Goal: Find specific page/section: Find specific page/section

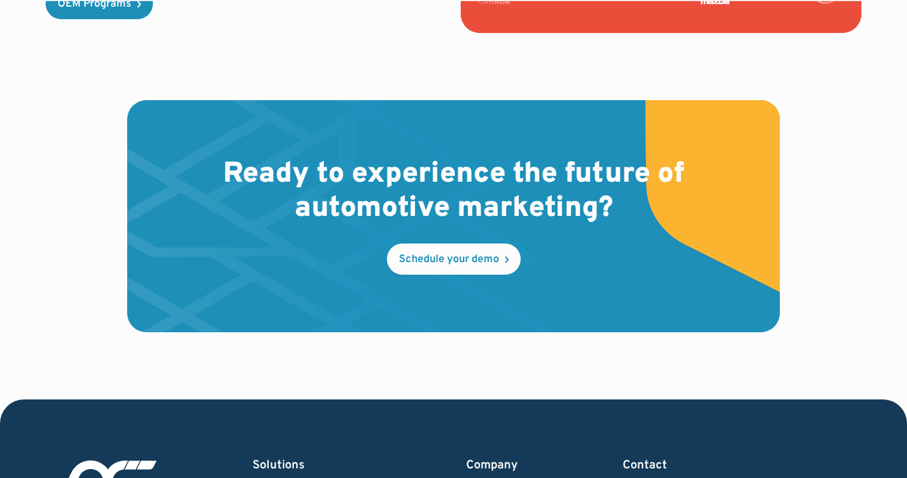
scroll to position [3621, 0]
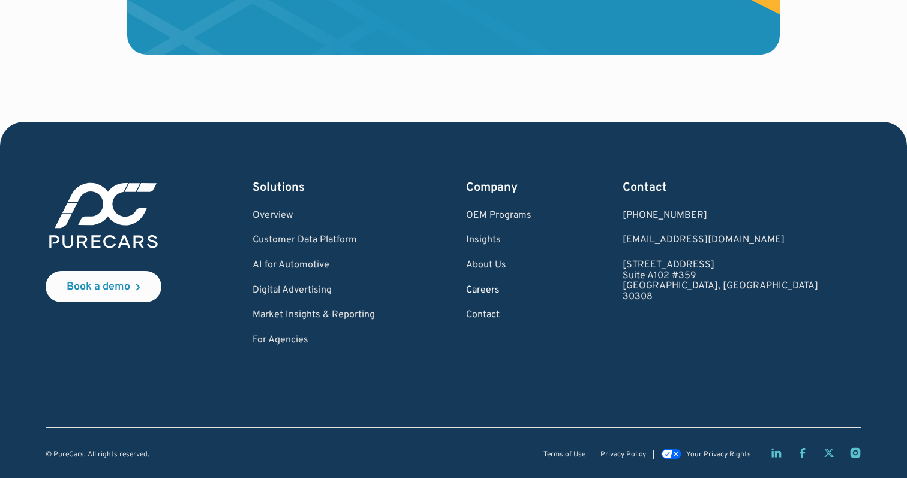
click at [531, 288] on link "Careers" at bounding box center [498, 290] width 65 height 11
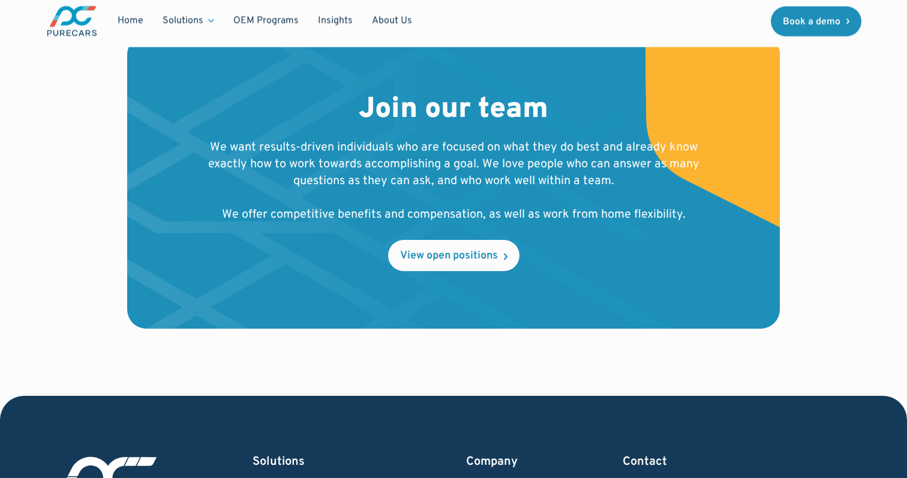
scroll to position [1490, 0]
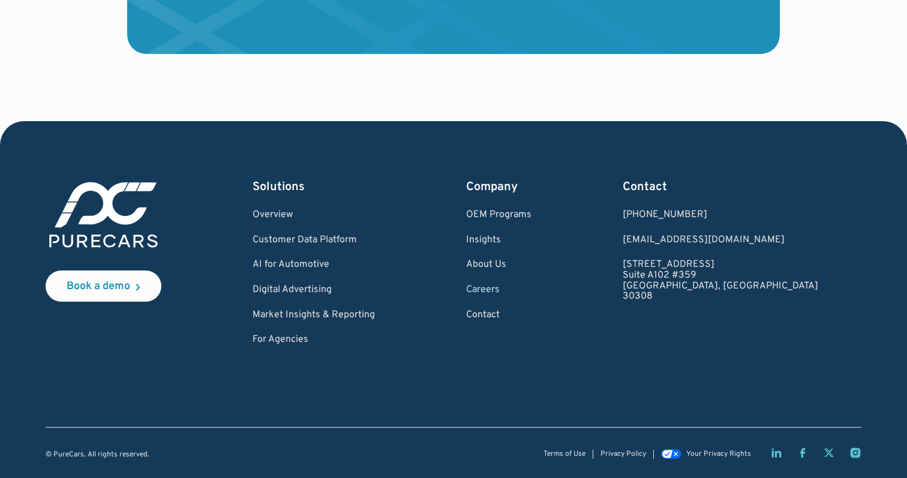
click at [531, 291] on link "Careers" at bounding box center [498, 290] width 65 height 11
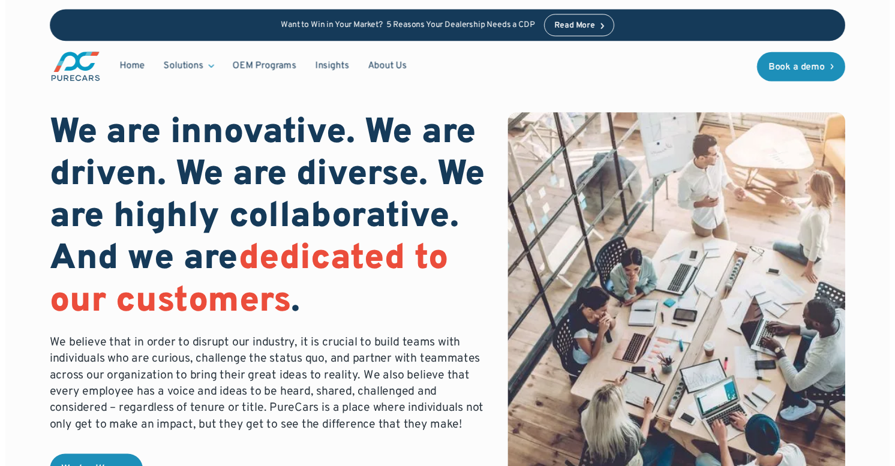
scroll to position [124, 0]
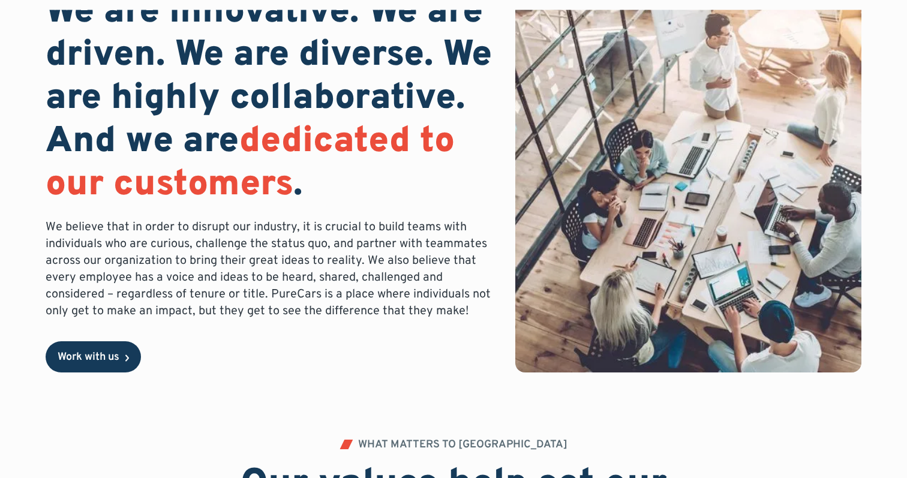
click at [116, 347] on link "Work with us" at bounding box center [93, 356] width 95 height 31
